Goal: Information Seeking & Learning: Learn about a topic

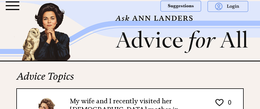
scroll to position [462, 0]
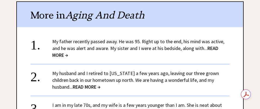
click at [209, 46] on span "READ MORE →" at bounding box center [135, 51] width 166 height 13
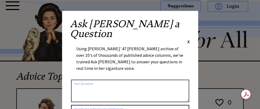
click at [188, 39] on span "X" at bounding box center [188, 41] width 2 height 5
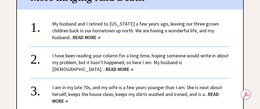
scroll to position [435, 0]
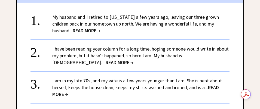
click at [106, 59] on span "READ MORE →" at bounding box center [120, 62] width 28 height 6
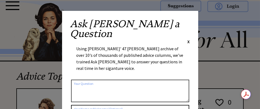
click at [189, 39] on span "X" at bounding box center [188, 41] width 2 height 5
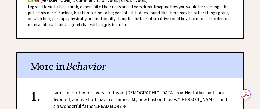
scroll to position [435, 0]
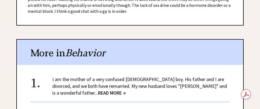
click at [98, 90] on span "READ MORE →" at bounding box center [112, 93] width 28 height 6
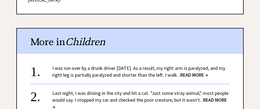
scroll to position [462, 0]
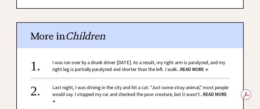
click at [203, 67] on span "READ MORE →" at bounding box center [194, 69] width 28 height 6
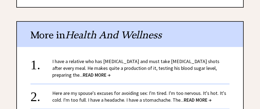
scroll to position [408, 0]
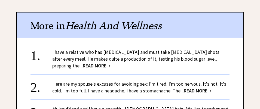
click at [110, 63] on span "READ MORE →" at bounding box center [97, 66] width 28 height 6
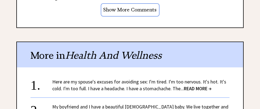
scroll to position [490, 0]
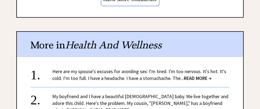
click at [203, 75] on span "READ MORE →" at bounding box center [198, 78] width 28 height 6
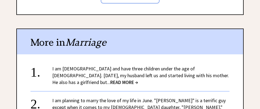
scroll to position [462, 0]
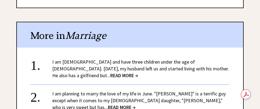
click at [138, 72] on span "READ MORE →" at bounding box center [124, 75] width 28 height 6
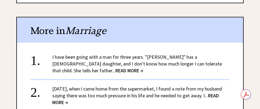
scroll to position [435, 0]
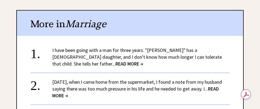
click at [143, 61] on span "READ MORE →" at bounding box center [129, 64] width 28 height 6
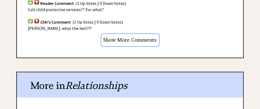
scroll to position [462, 0]
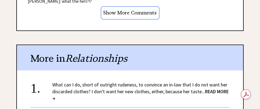
click at [209, 88] on span "READ MORE →" at bounding box center [140, 94] width 176 height 13
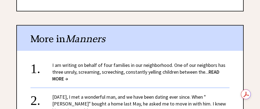
scroll to position [435, 0]
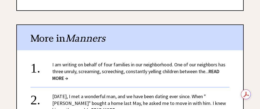
click at [213, 70] on span "READ MORE →" at bounding box center [135, 74] width 167 height 13
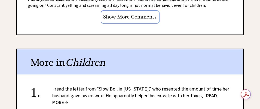
scroll to position [544, 0]
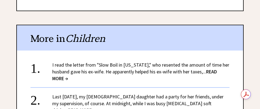
click at [214, 69] on span "READ MORE →" at bounding box center [134, 75] width 165 height 13
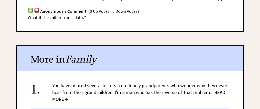
scroll to position [462, 0]
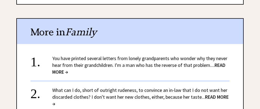
click at [219, 62] on span "READ MORE →" at bounding box center [138, 68] width 173 height 13
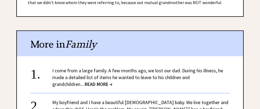
scroll to position [544, 0]
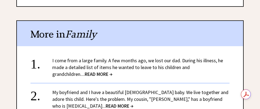
click at [134, 65] on link "I come from a large family. A few months ago, we lost our dad. During his illne…" at bounding box center [137, 67] width 171 height 20
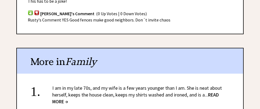
scroll to position [462, 0]
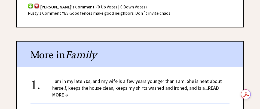
click at [211, 85] on span "READ MORE →" at bounding box center [135, 91] width 166 height 13
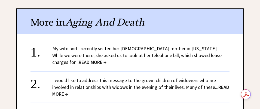
scroll to position [435, 0]
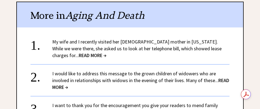
click at [205, 79] on link "I would like to address this message to the grown children of widowers who are …" at bounding box center [140, 80] width 177 height 20
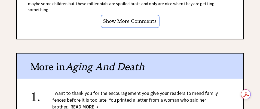
scroll to position [598, 0]
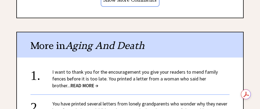
click at [98, 82] on span "READ MORE →" at bounding box center [84, 85] width 28 height 6
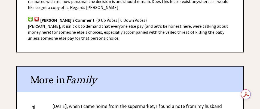
scroll to position [435, 0]
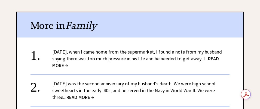
click at [89, 94] on span "READ MORE →" at bounding box center [80, 97] width 28 height 6
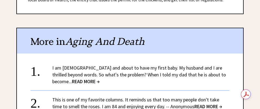
scroll to position [462, 0]
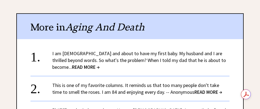
click at [100, 64] on span "READ MORE →" at bounding box center [86, 67] width 28 height 6
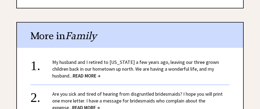
scroll to position [490, 0]
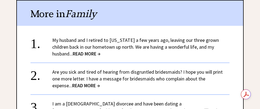
click at [72, 82] on span "READ MORE →" at bounding box center [86, 85] width 28 height 6
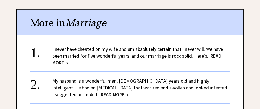
scroll to position [571, 0]
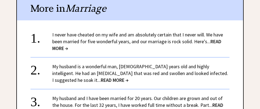
click at [217, 38] on span "READ MORE →" at bounding box center [136, 44] width 169 height 13
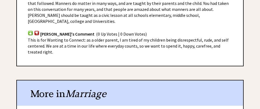
scroll to position [408, 0]
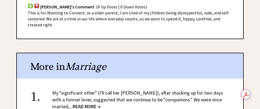
click at [73, 103] on span "READ MORE →" at bounding box center [87, 106] width 28 height 6
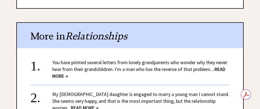
scroll to position [490, 0]
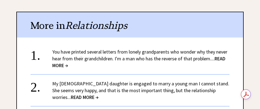
click at [98, 94] on span "READ MORE →" at bounding box center [85, 97] width 28 height 6
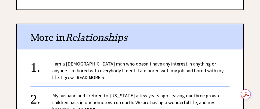
scroll to position [490, 0]
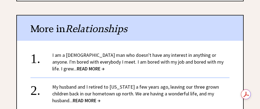
click at [104, 66] on span "READ MORE →" at bounding box center [91, 69] width 28 height 6
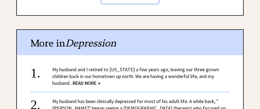
scroll to position [598, 0]
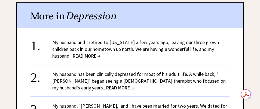
click at [106, 85] on span "READ MORE →" at bounding box center [120, 88] width 28 height 6
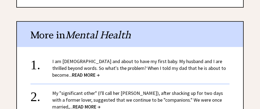
scroll to position [571, 0]
